Goal: Information Seeking & Learning: Learn about a topic

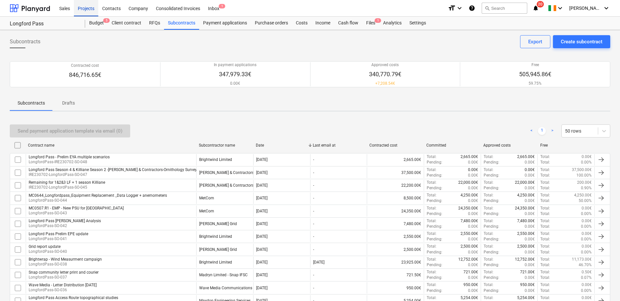
click at [81, 8] on div "Projects" at bounding box center [86, 8] width 24 height 17
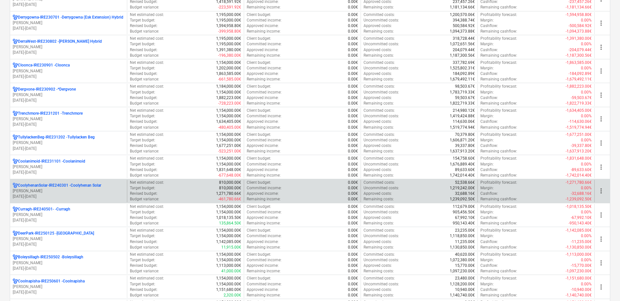
scroll to position [228, 0]
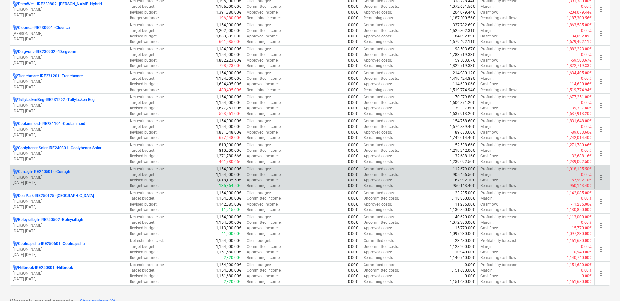
click at [66, 179] on p "[PERSON_NAME]" at bounding box center [69, 177] width 112 height 6
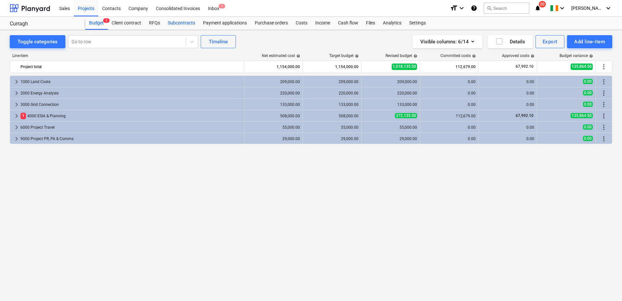
click at [181, 22] on div "Subcontracts" at bounding box center [181, 23] width 35 height 13
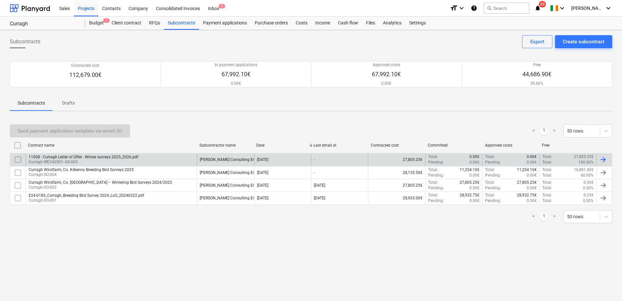
click at [170, 155] on div "11908 - Curragh Letter of Offer - Winter surveys 2025_2026.pdf Curragh-IRE24050…" at bounding box center [111, 159] width 171 height 11
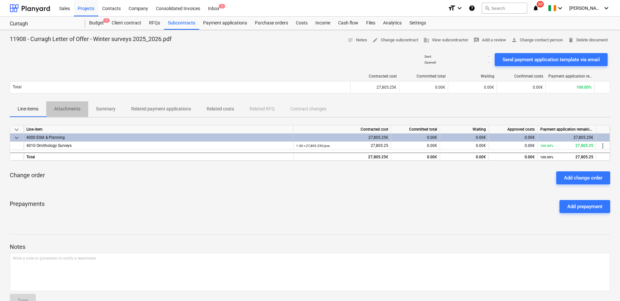
click at [69, 108] on p "Attachments" at bounding box center [67, 108] width 26 height 7
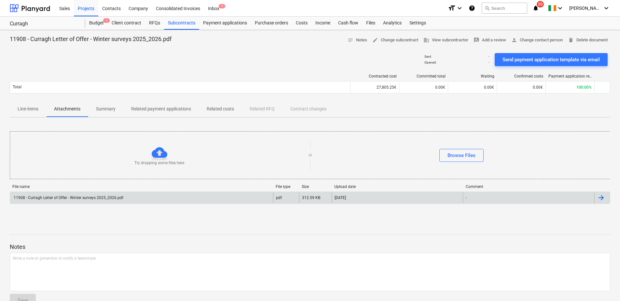
click at [116, 199] on div "11908 - Curragh Letter of Offer - Winter surveys 2025_2026.pdf" at bounding box center [68, 197] width 111 height 5
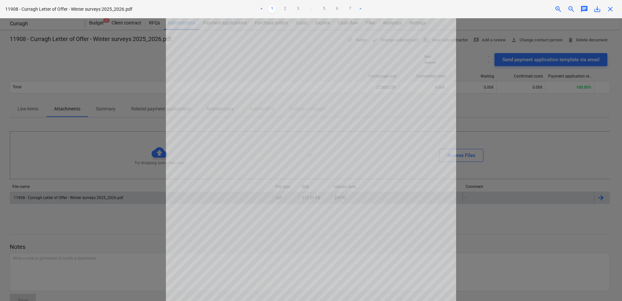
scroll to position [33, 0]
click at [285, 7] on link "2" at bounding box center [285, 9] width 8 height 8
click at [297, 7] on link "3" at bounding box center [298, 9] width 8 height 8
click at [310, 9] on link "4" at bounding box center [311, 9] width 8 height 8
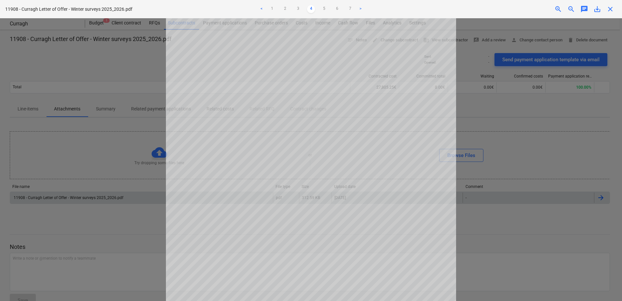
scroll to position [0, 0]
click at [322, 7] on link "5" at bounding box center [324, 9] width 8 height 8
click at [336, 8] on link "6" at bounding box center [337, 9] width 8 height 8
click at [348, 8] on link "7" at bounding box center [350, 9] width 8 height 8
click at [360, 8] on link ">" at bounding box center [361, 9] width 8 height 8
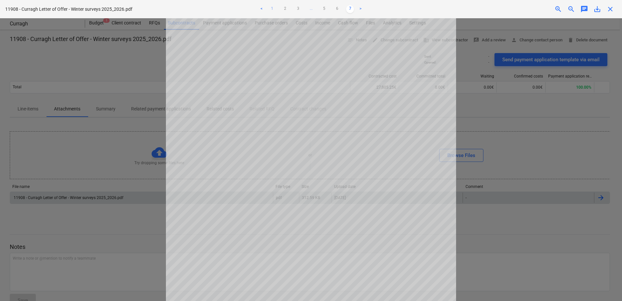
click at [273, 8] on link "1" at bounding box center [272, 9] width 8 height 8
click at [285, 9] on link "2" at bounding box center [285, 9] width 8 height 8
click at [297, 9] on link "3" at bounding box center [298, 9] width 8 height 8
click at [311, 8] on link "4" at bounding box center [311, 9] width 8 height 8
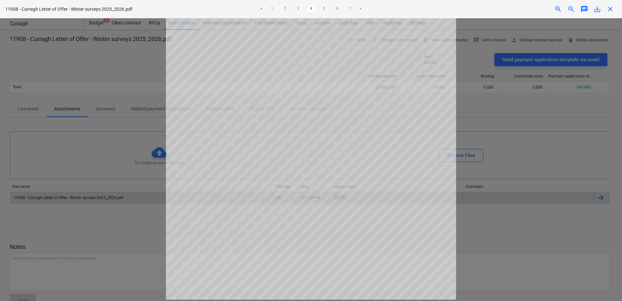
scroll to position [65, 0]
click at [325, 7] on link "5" at bounding box center [324, 9] width 8 height 8
click at [337, 8] on link "6" at bounding box center [337, 9] width 8 height 8
click at [352, 7] on link "7" at bounding box center [350, 9] width 8 height 8
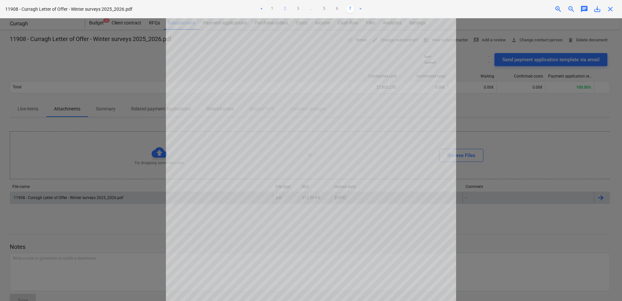
click at [286, 8] on link "2" at bounding box center [285, 9] width 8 height 8
click at [612, 7] on span "close" at bounding box center [611, 9] width 8 height 8
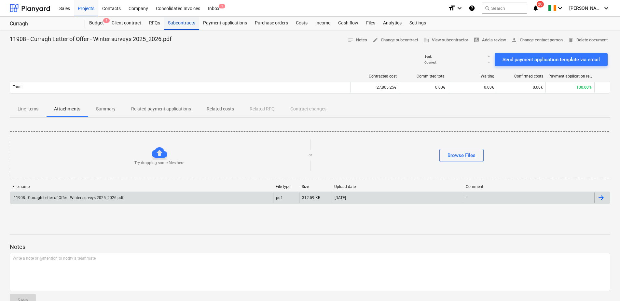
click at [174, 24] on div "Subcontracts" at bounding box center [181, 23] width 35 height 13
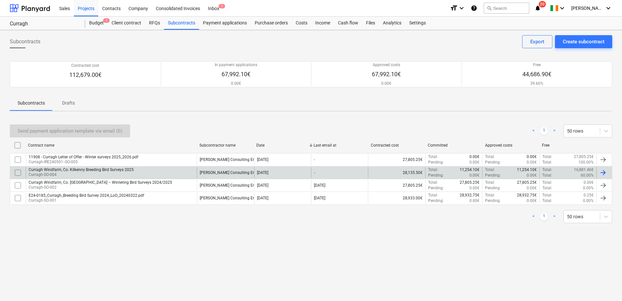
click at [182, 172] on div "Curragh Windfarm, Co. Kilkenny Breeding Bird Surveys 2025 [GEOGRAPHIC_DATA]-SO-…" at bounding box center [111, 172] width 171 height 11
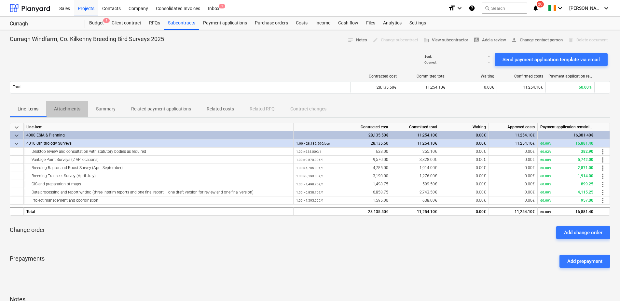
click at [63, 108] on p "Attachments" at bounding box center [67, 108] width 26 height 7
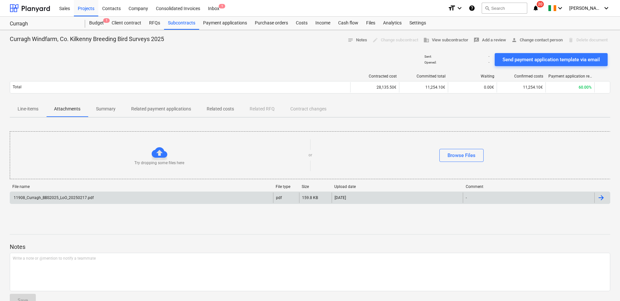
click at [105, 194] on div "11908_Curragh_BBS2025_LoO_20250217.pdf" at bounding box center [141, 197] width 263 height 10
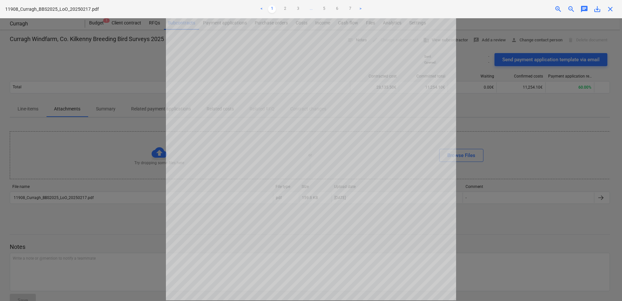
scroll to position [130, 0]
click at [286, 9] on link "2" at bounding box center [285, 9] width 8 height 8
click at [297, 8] on link "3" at bounding box center [298, 9] width 8 height 8
